Goal: Information Seeking & Learning: Learn about a topic

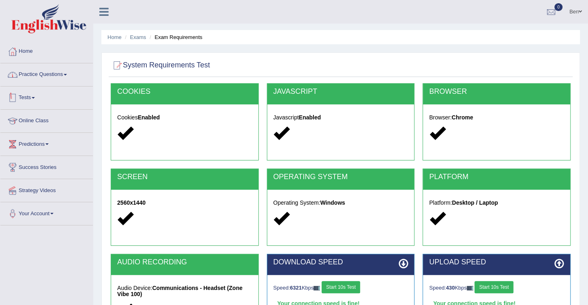
click at [67, 74] on span at bounding box center [65, 75] width 3 height 2
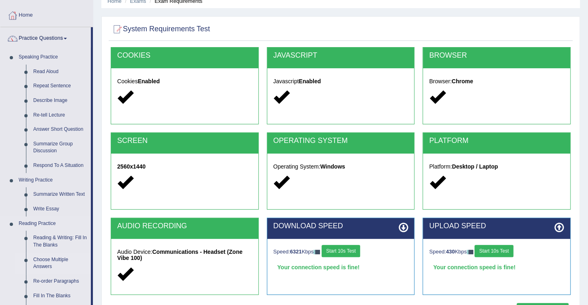
scroll to position [92, 0]
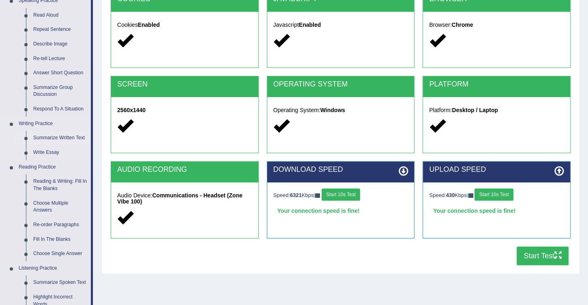
click at [63, 136] on link "Summarize Written Text" at bounding box center [60, 138] width 61 height 15
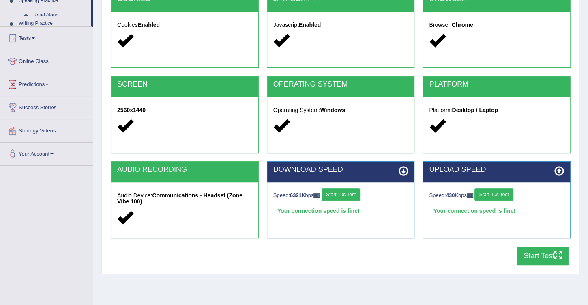
scroll to position [109, 0]
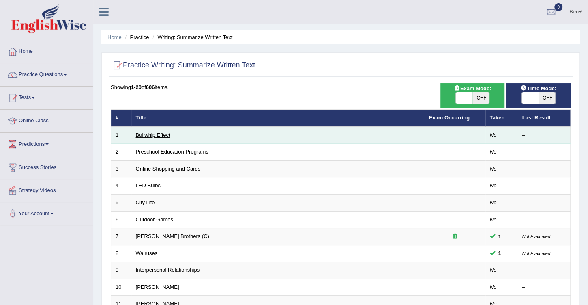
click at [165, 134] on link "Bullwhip Effect" at bounding box center [153, 135] width 34 height 6
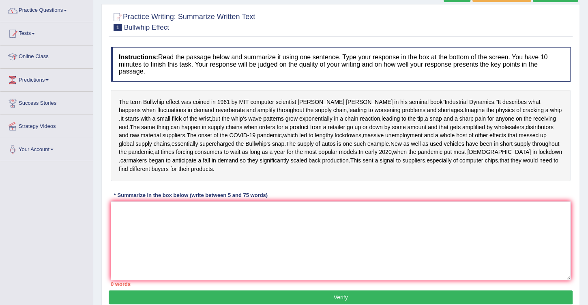
scroll to position [60, 0]
